Goal: Information Seeking & Learning: Find specific fact

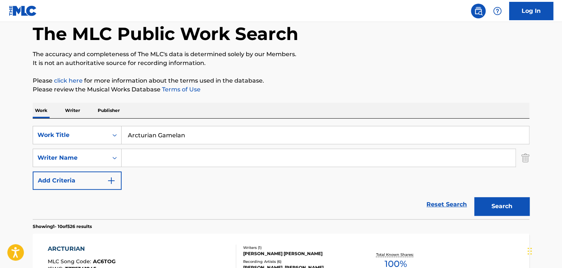
scroll to position [24, 0]
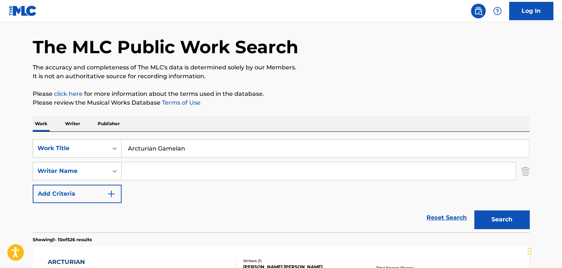
click at [194, 150] on input "Arcturian Gamelan" at bounding box center [325, 149] width 407 height 18
type input "Restore"
type input "[PERSON_NAME]"
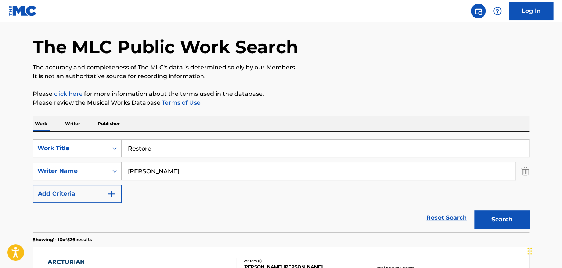
click at [474, 210] on button "Search" at bounding box center [501, 219] width 55 height 18
click at [232, 143] on input "Restore" at bounding box center [325, 149] width 407 height 18
paste input "Tranquil Tides"
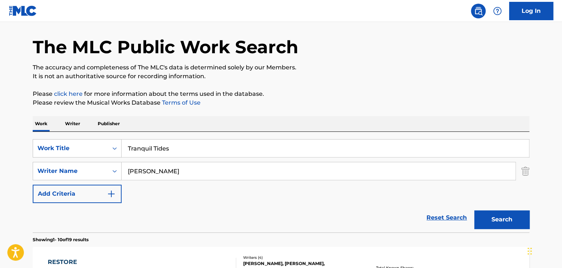
type input "Tranquil Tides"
click at [218, 166] on input "[PERSON_NAME]" at bounding box center [319, 171] width 394 height 18
paste input "Morillas"
type input "Morillas"
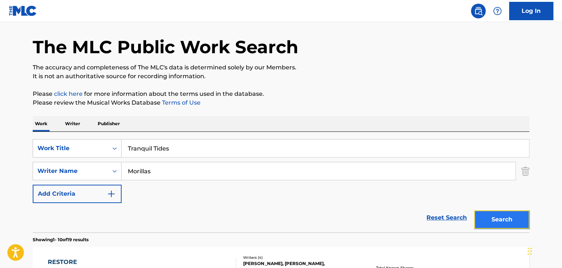
click at [488, 212] on button "Search" at bounding box center [501, 219] width 55 height 18
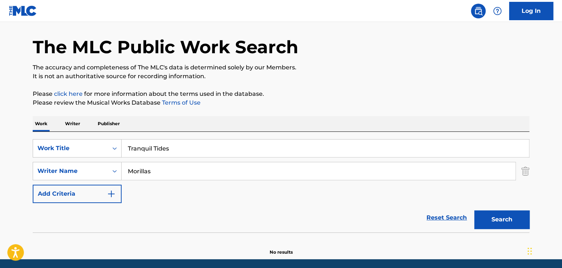
click at [111, 120] on p "Publisher" at bounding box center [108, 123] width 26 height 15
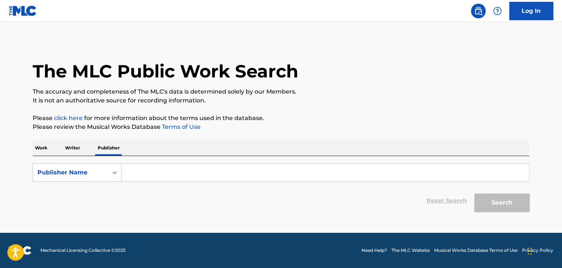
paste input "GLOBOS MANAGEMENT"
click at [177, 178] on input "GLOBOS MANAGEMENT" at bounding box center [325, 173] width 407 height 18
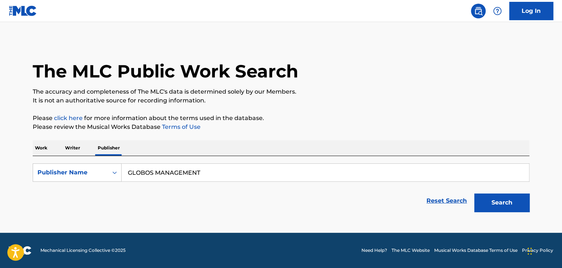
drag, startPoint x: 154, startPoint y: 172, endPoint x: 203, endPoint y: 169, distance: 49.4
click at [203, 169] on input "GLOBOS MANAGEMENT" at bounding box center [325, 173] width 407 height 18
type input "GLOBOS"
click at [474, 194] on button "Search" at bounding box center [501, 203] width 55 height 18
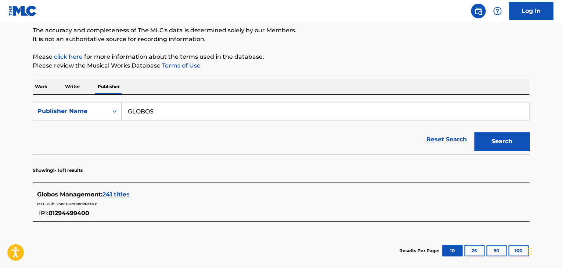
scroll to position [73, 0]
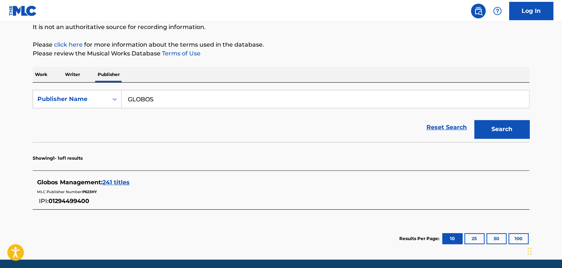
click at [125, 184] on span "241 titles" at bounding box center [115, 182] width 27 height 7
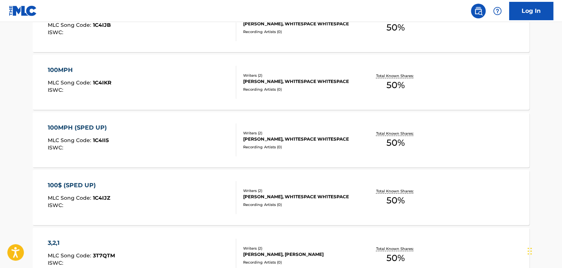
scroll to position [441, 0]
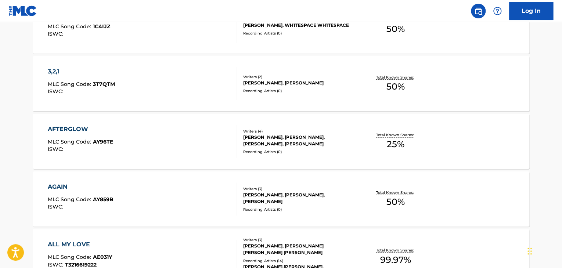
click at [80, 127] on div "AFTERGLOW" at bounding box center [80, 129] width 65 height 9
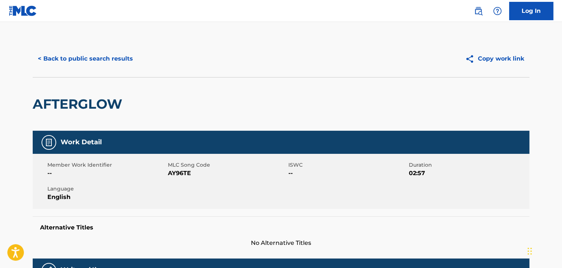
click at [181, 176] on span "AY96TE" at bounding box center [227, 173] width 119 height 9
copy span "AY96TE"
